Goal: Task Accomplishment & Management: Complete application form

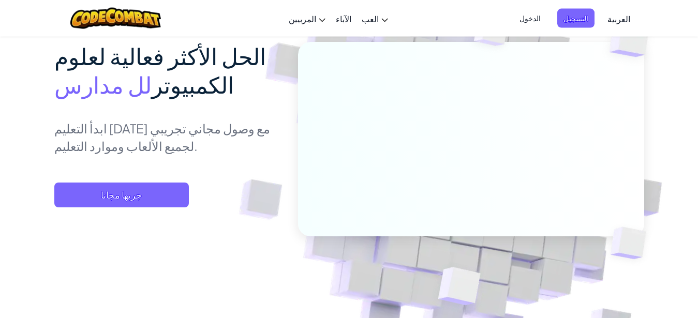
scroll to position [106, 0]
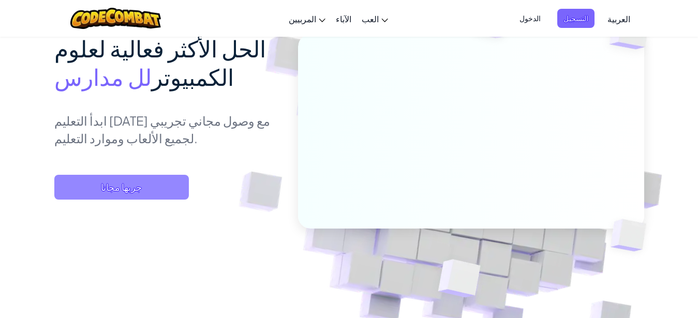
click at [142, 187] on span "جربها مجانا" at bounding box center [121, 187] width 135 height 25
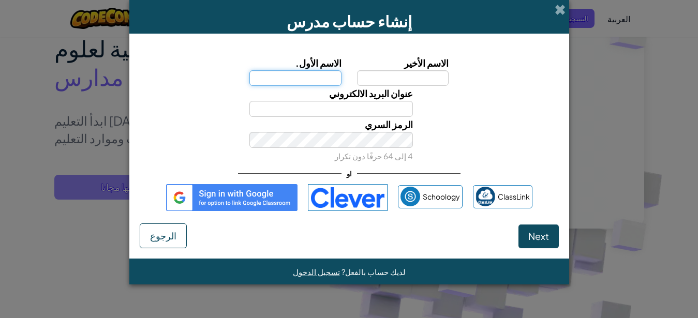
type input "[EMAIL_ADDRESS][DOMAIN_NAME]"
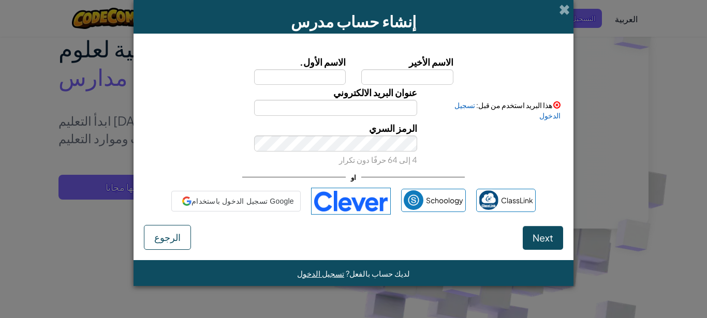
type input "[EMAIL_ADDRESS][DOMAIN_NAME]"
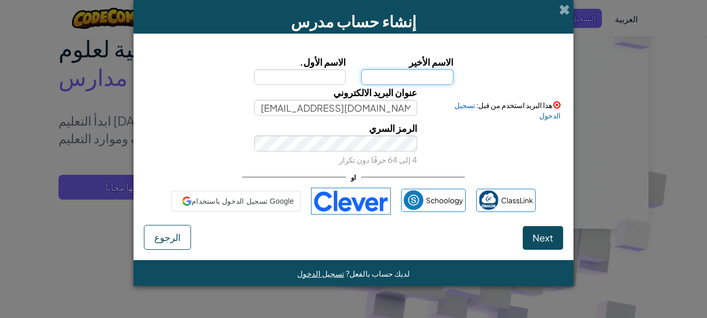
click at [438, 80] on input "الاسم الأخير" at bounding box center [407, 77] width 92 height 16
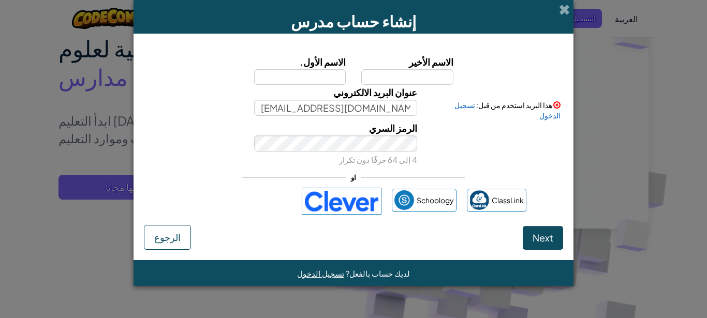
click at [330, 85] on input "الاسم الأول." at bounding box center [300, 77] width 92 height 16
click at [320, 79] on input "الاسم الأول." at bounding box center [300, 77] width 92 height 16
type input "dsssd"
click at [421, 75] on input "الاسم الأخير" at bounding box center [407, 77] width 92 height 16
type input "sddsssdds"
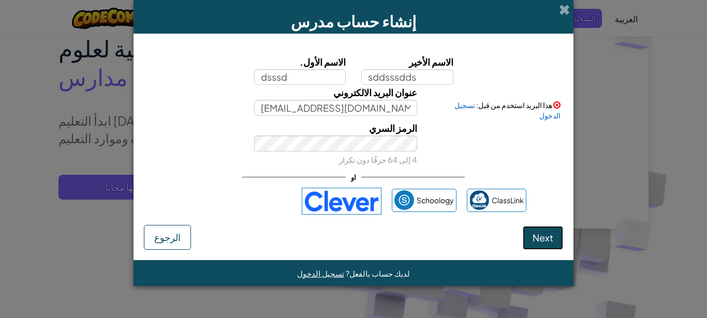
click at [543, 233] on span "Next" at bounding box center [542, 238] width 21 height 12
click at [561, 9] on span at bounding box center [564, 9] width 11 height 11
